Goal: Task Accomplishment & Management: Use online tool/utility

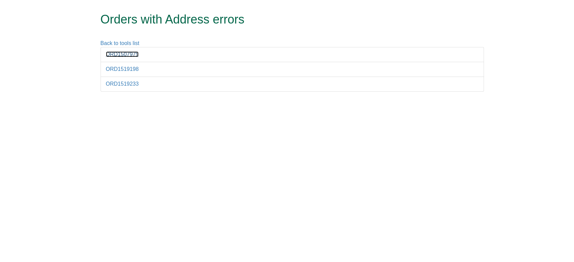
click at [126, 56] on link "ORD1507975" at bounding box center [122, 54] width 33 height 6
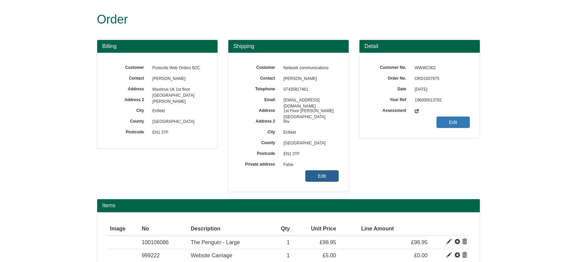
click at [325, 172] on link "Edit" at bounding box center [322, 176] width 33 height 11
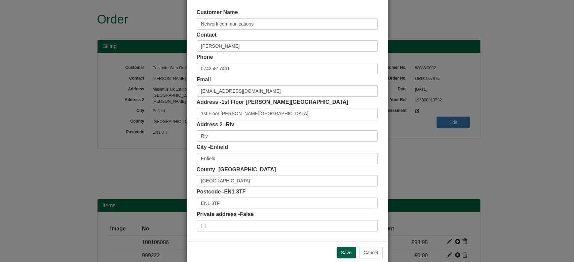
scroll to position [42, 0]
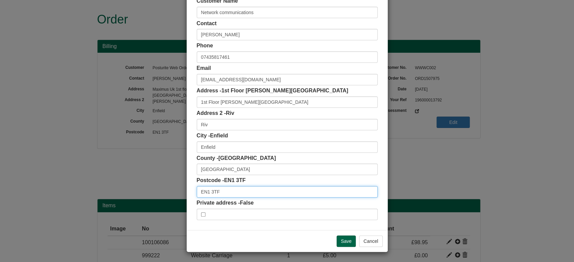
click at [230, 192] on input "EN1 3TF" at bounding box center [287, 191] width 181 height 11
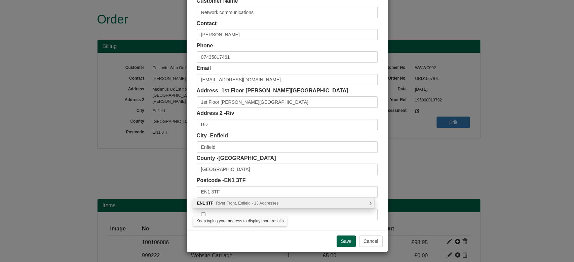
click at [243, 203] on span "River Front, Enfield - 13 Addresses" at bounding box center [247, 203] width 63 height 5
type input "EN1 3TF"
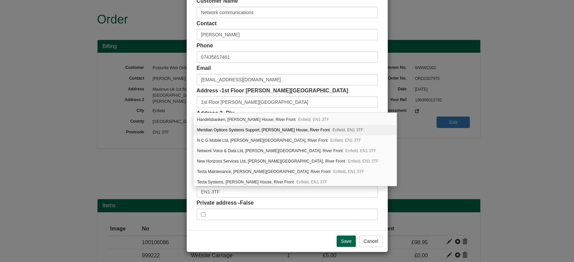
scroll to position [0, 0]
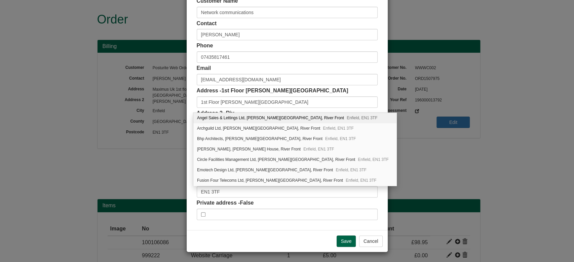
click at [192, 118] on div "Customer Name Network communications Contact Jacqueline Grant Phone 07435817461…" at bounding box center [287, 108] width 201 height 243
